Goal: Subscribe to service/newsletter

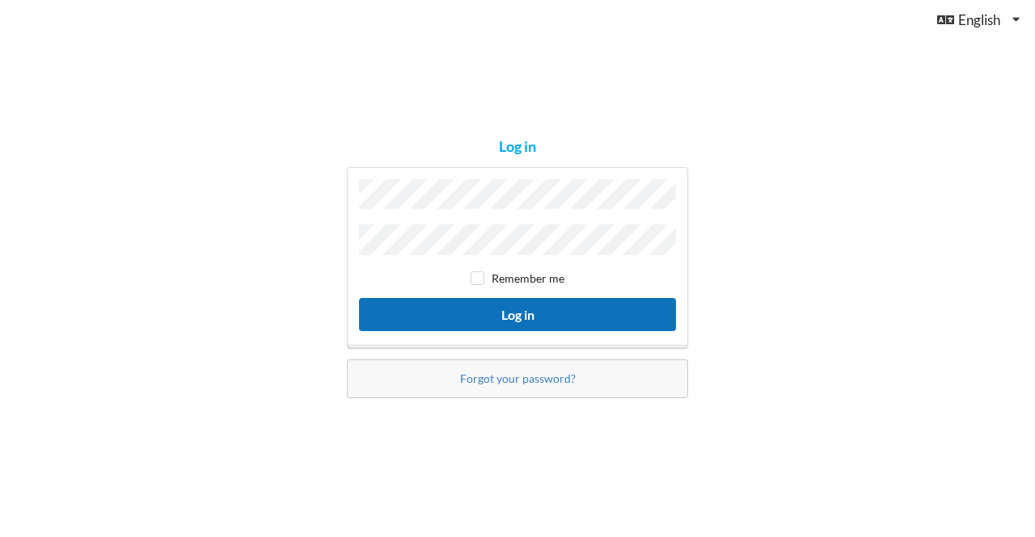
click at [475, 306] on button "Log in" at bounding box center [517, 314] width 317 height 33
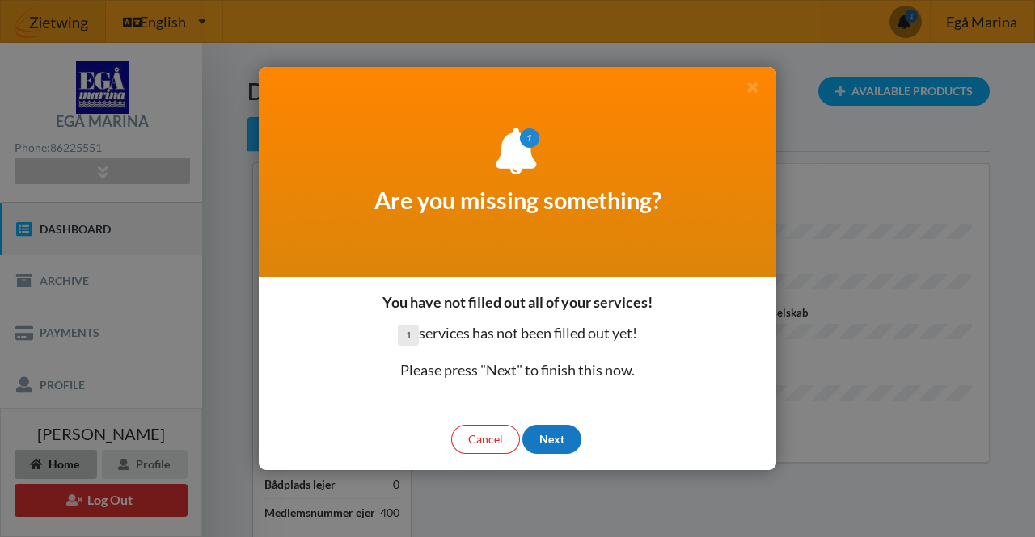
click at [558, 445] on div "Next" at bounding box center [551, 439] width 59 height 29
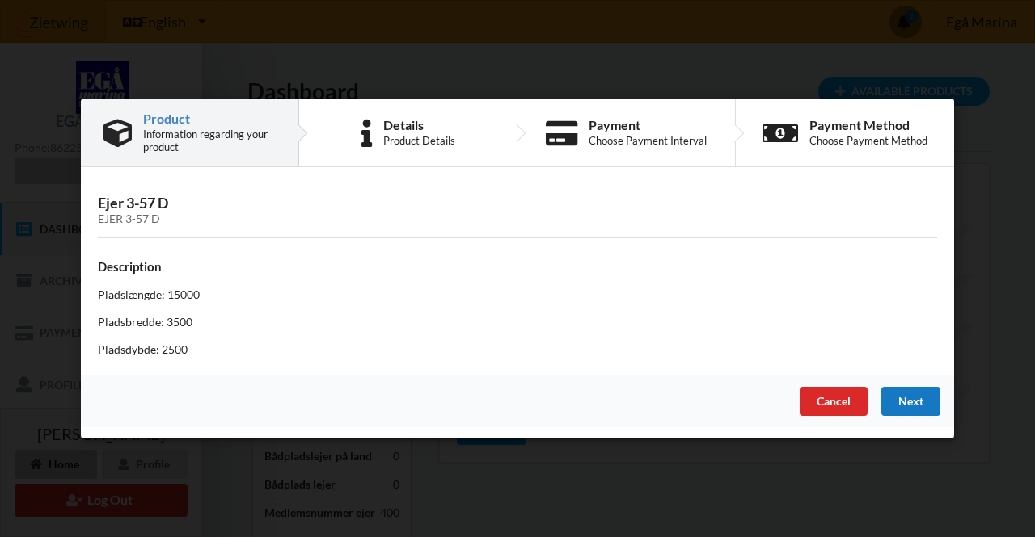
click at [900, 398] on div "Next" at bounding box center [910, 401] width 59 height 29
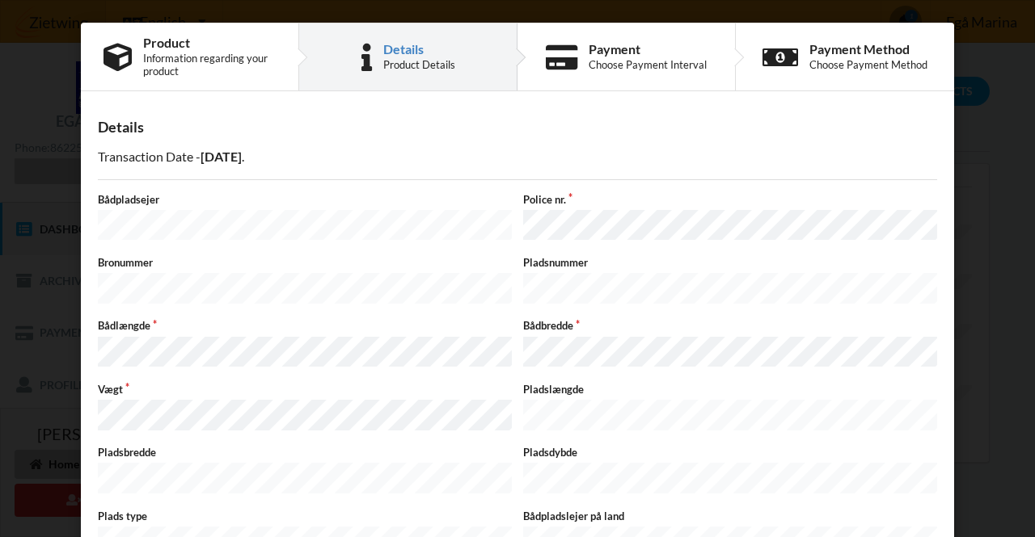
click at [564, 194] on label "Police nr." at bounding box center [730, 199] width 414 height 15
click at [566, 192] on label "Police nr." at bounding box center [730, 199] width 414 height 15
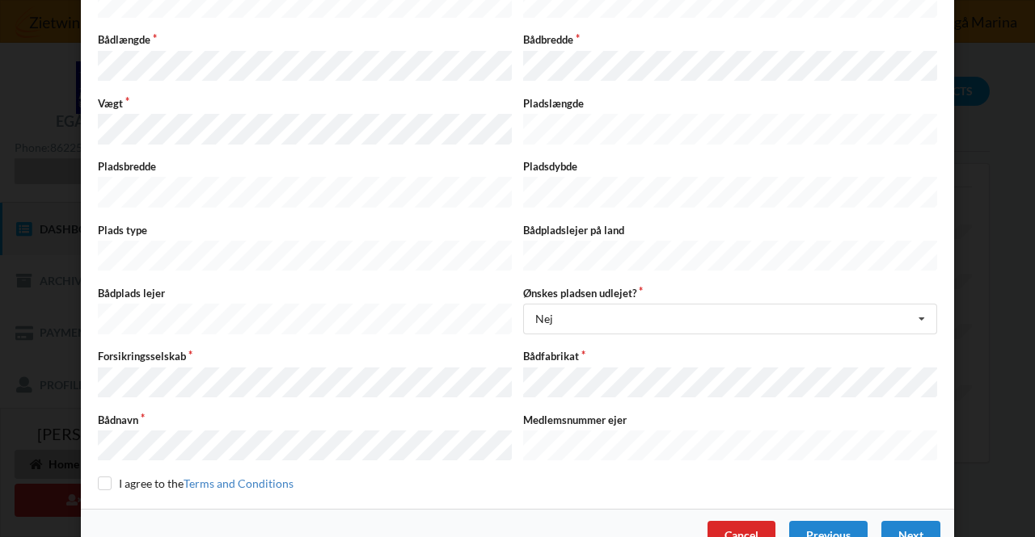
scroll to position [287, 0]
click at [101, 476] on input "checkbox" at bounding box center [105, 483] width 14 height 14
checkbox input "true"
click at [899, 521] on div "Next" at bounding box center [910, 535] width 59 height 29
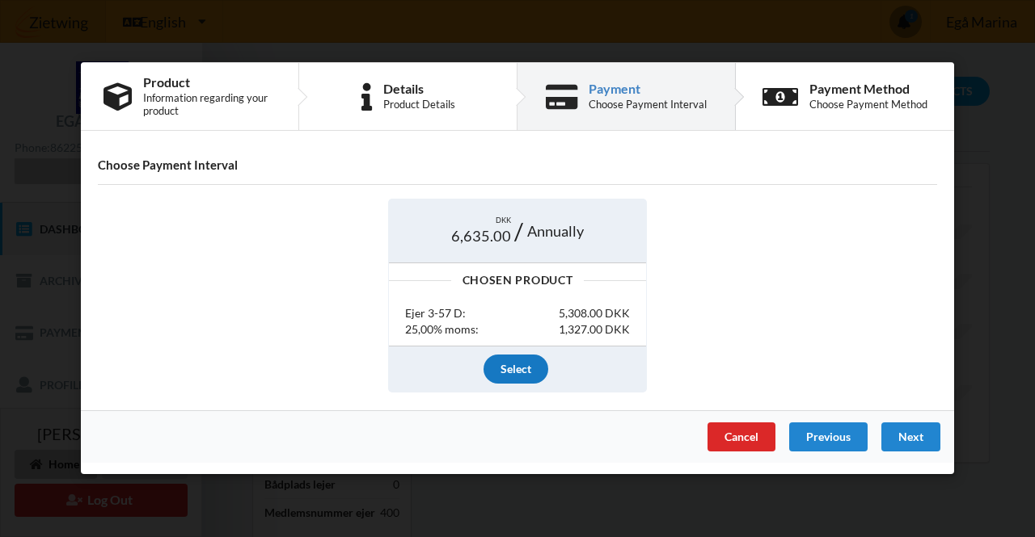
click at [511, 365] on div "Select" at bounding box center [515, 369] width 65 height 29
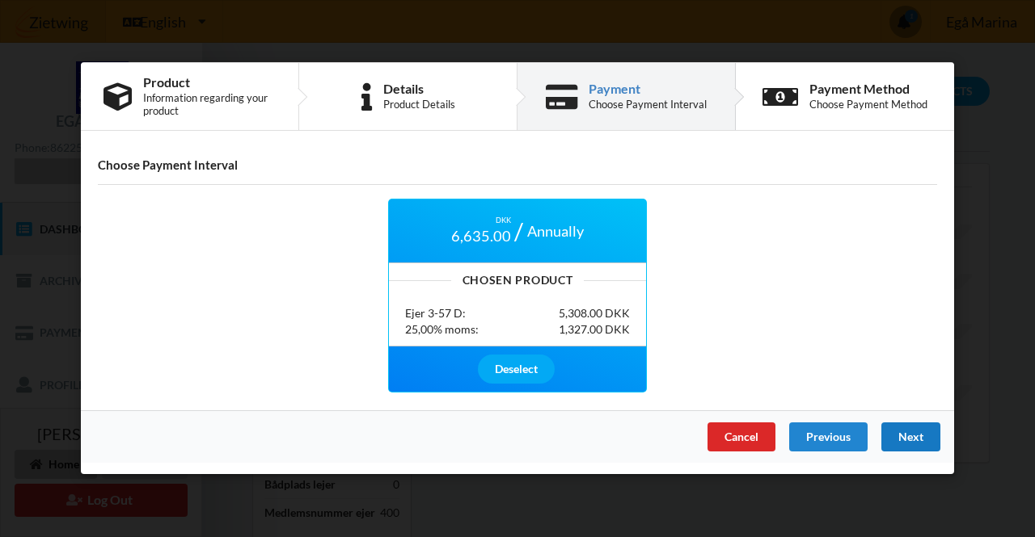
click at [911, 429] on div "Next" at bounding box center [910, 438] width 59 height 29
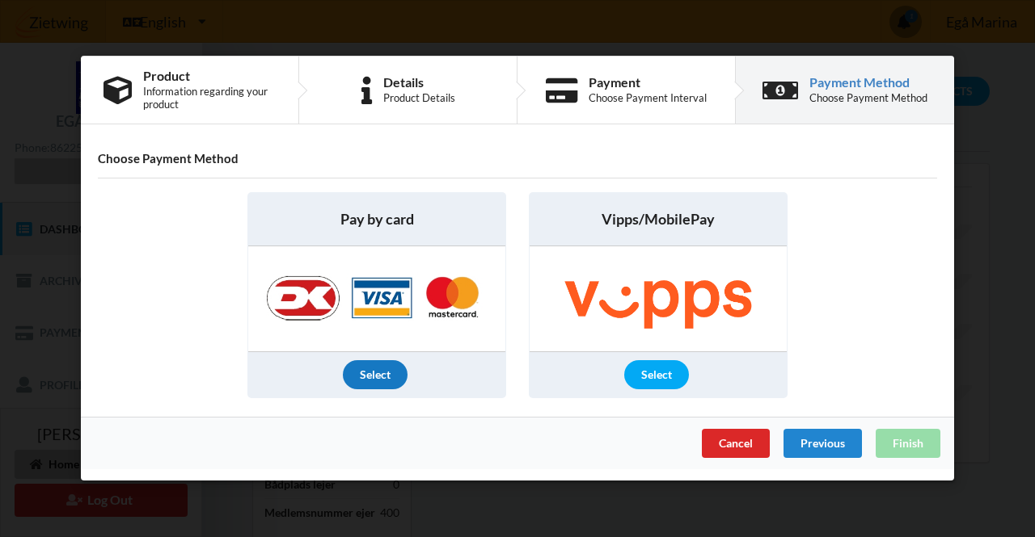
click at [381, 369] on div "Select" at bounding box center [375, 375] width 65 height 29
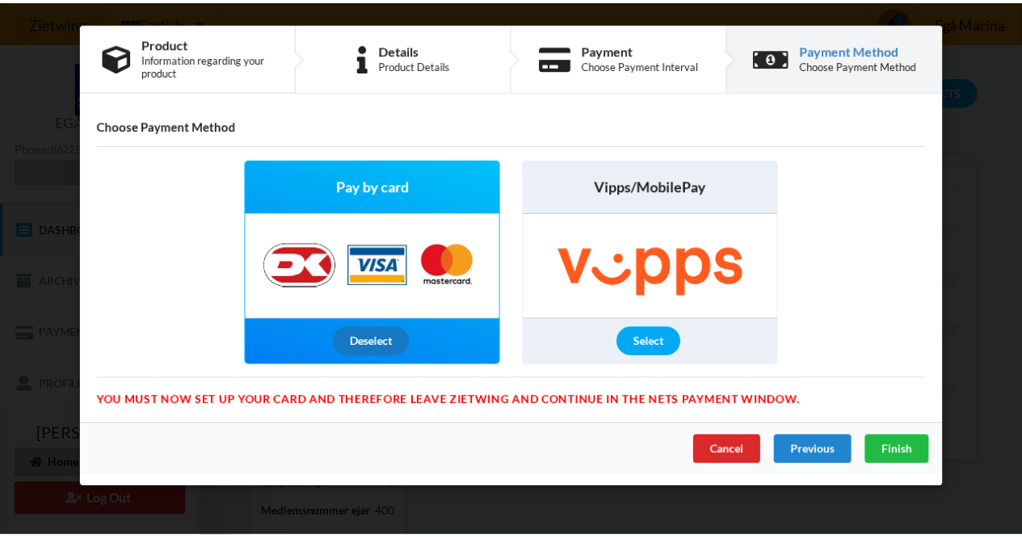
scroll to position [0, 0]
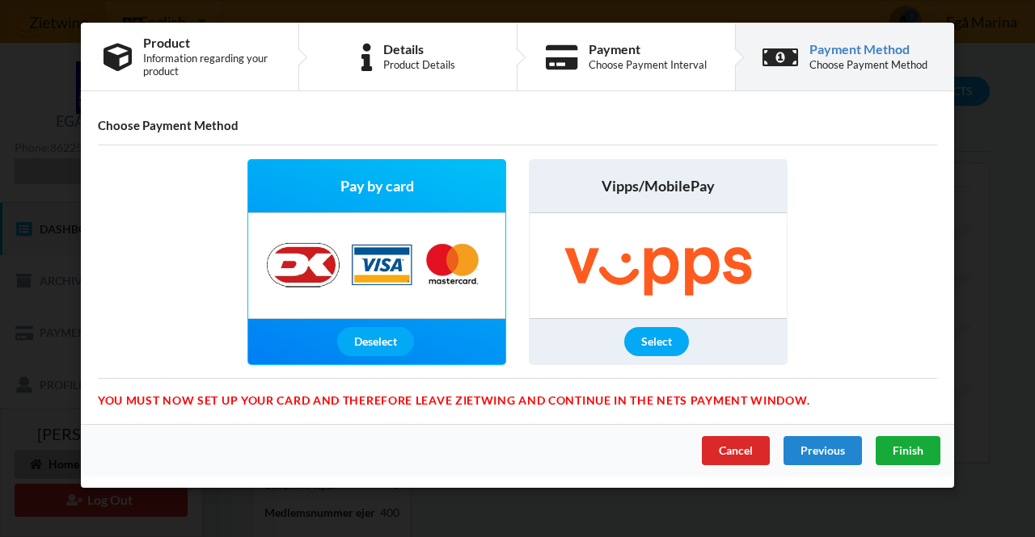
click at [907, 451] on span "Finish" at bounding box center [907, 451] width 31 height 14
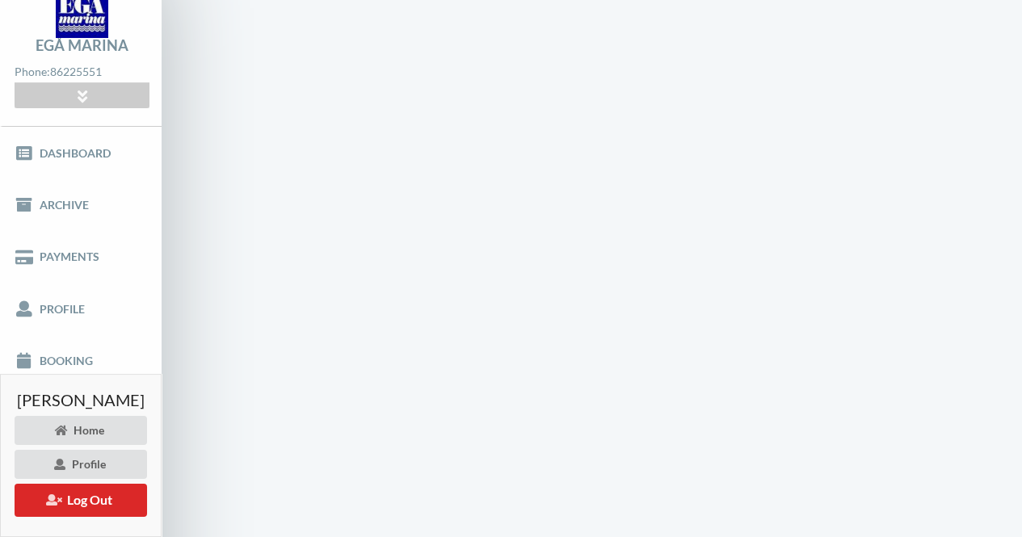
scroll to position [1, 0]
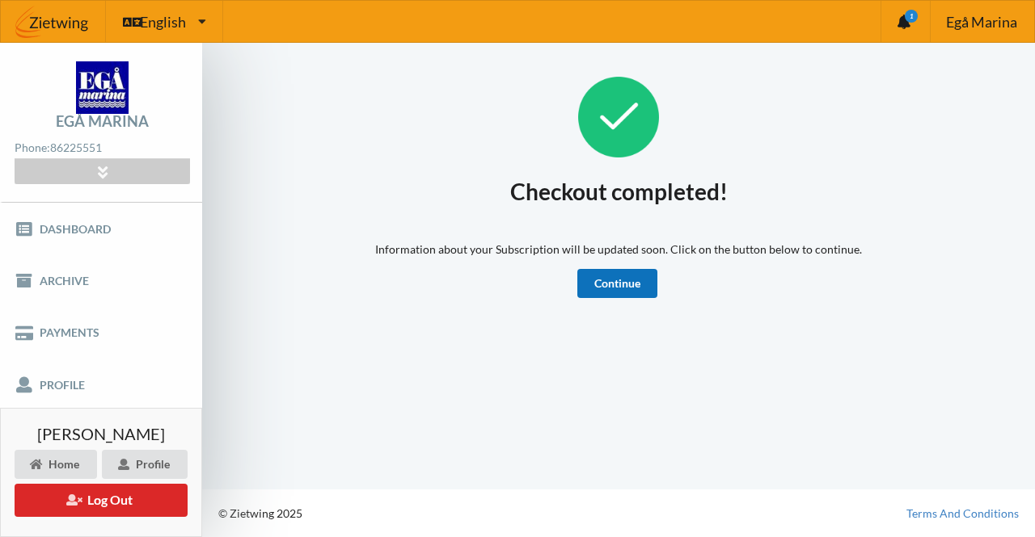
click at [613, 288] on link "Continue" at bounding box center [617, 283] width 80 height 29
